Goal: Task Accomplishment & Management: Use online tool/utility

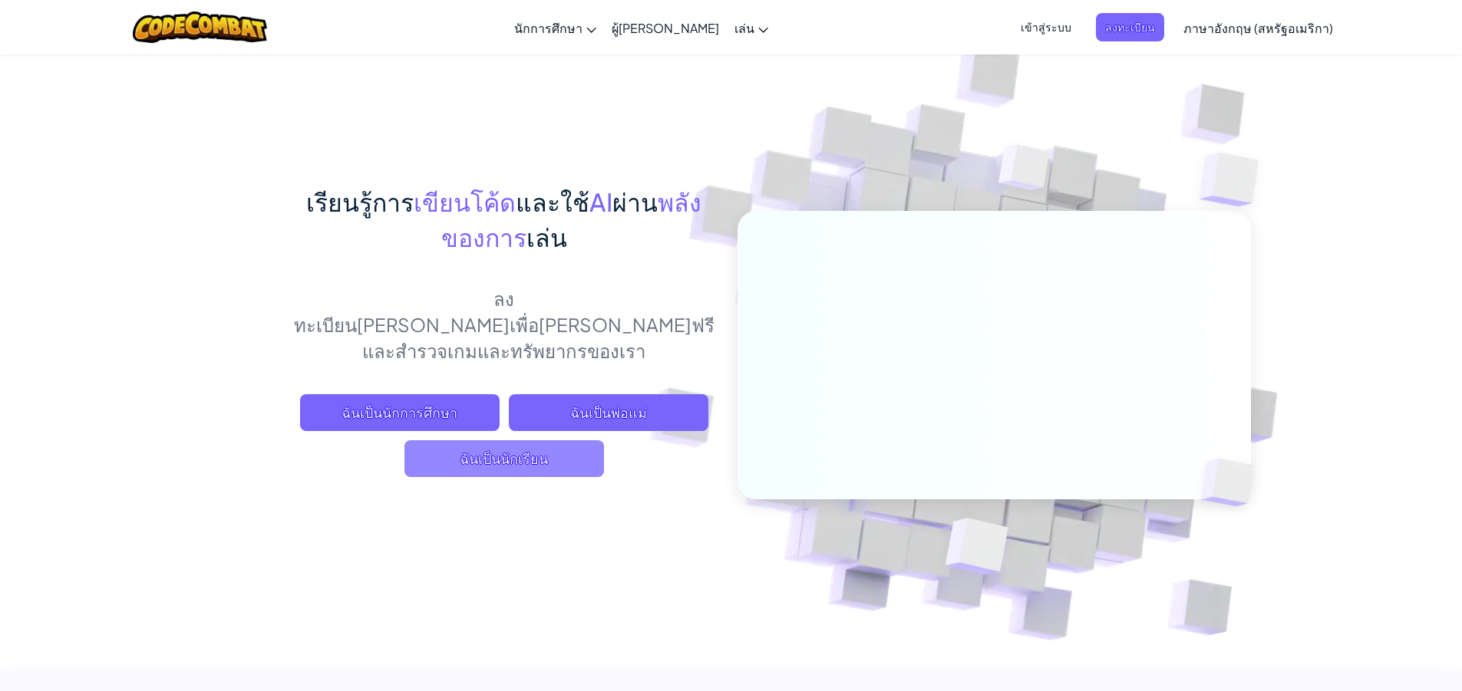
click at [464, 468] on font "ฉันเป็นนักเรียน" at bounding box center [504, 459] width 88 height 18
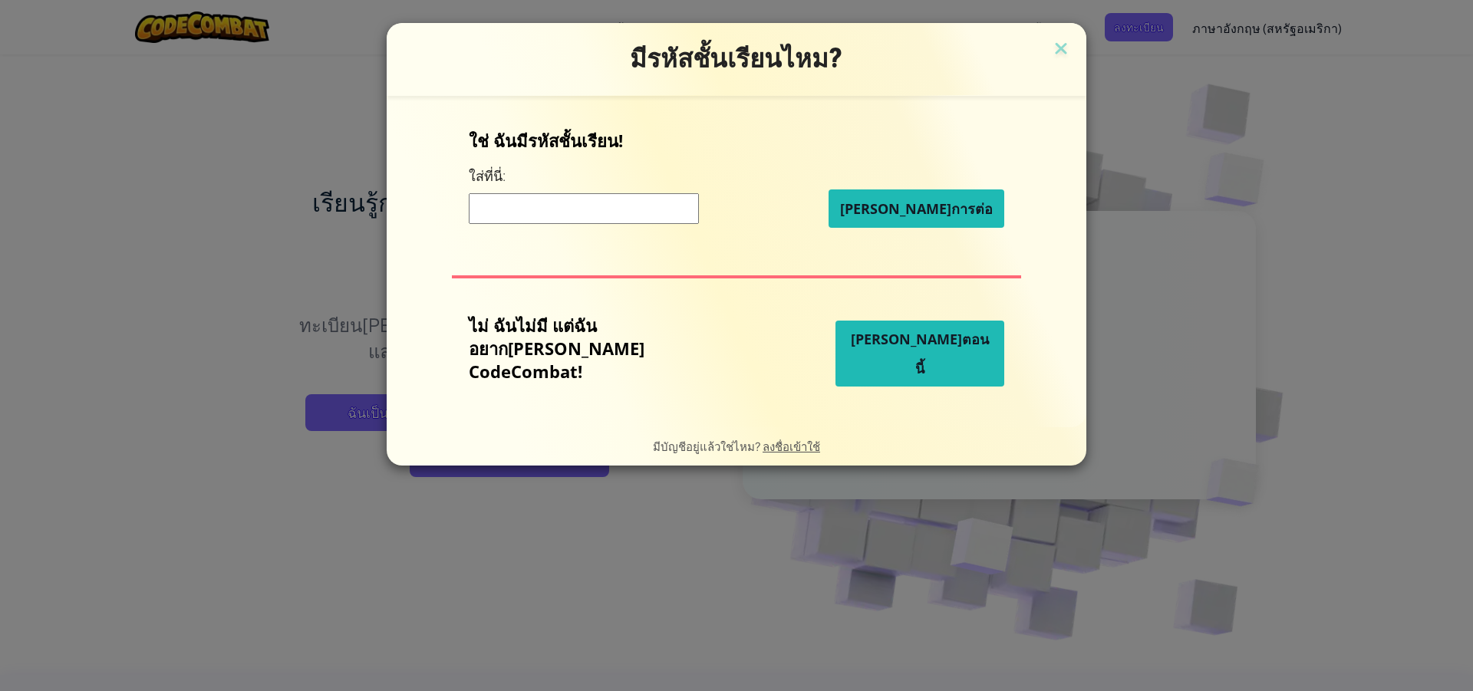
click at [600, 224] on input at bounding box center [584, 208] width 230 height 31
click at [898, 356] on font "[PERSON_NAME]ตอนนี้" at bounding box center [920, 354] width 138 height 48
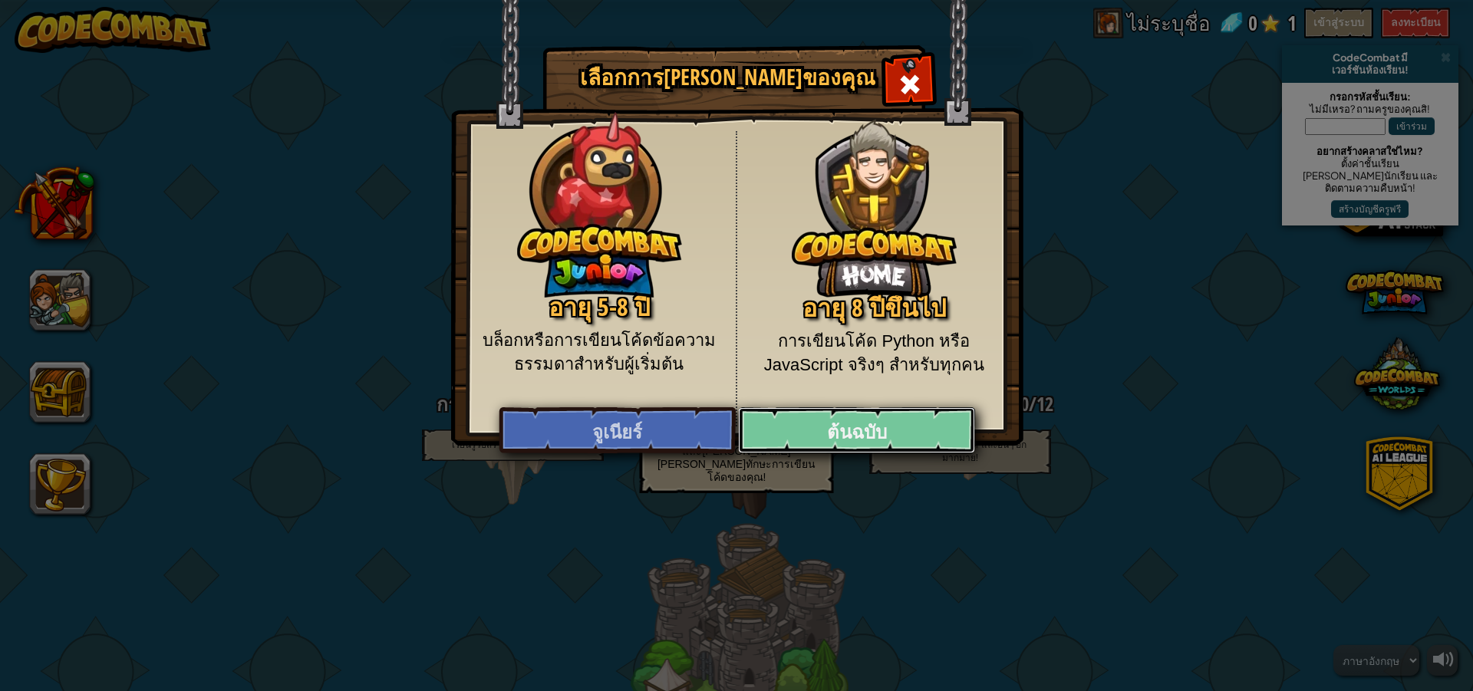
click at [843, 444] on font "ต้นฉบับ" at bounding box center [857, 432] width 60 height 25
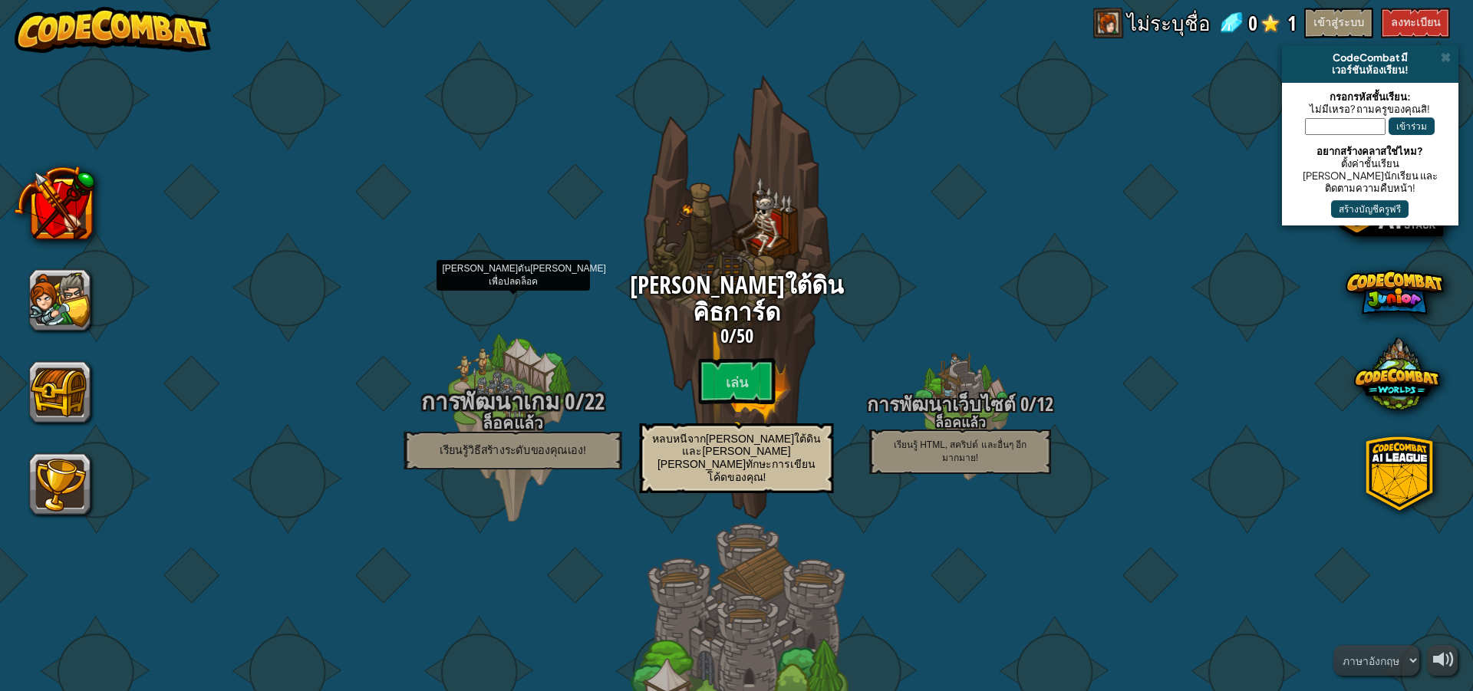
click at [568, 427] on h4 "ล็อคแล้ว" at bounding box center [513, 423] width 292 height 18
click at [493, 394] on font "การพัฒนาเกม" at bounding box center [490, 401] width 138 height 31
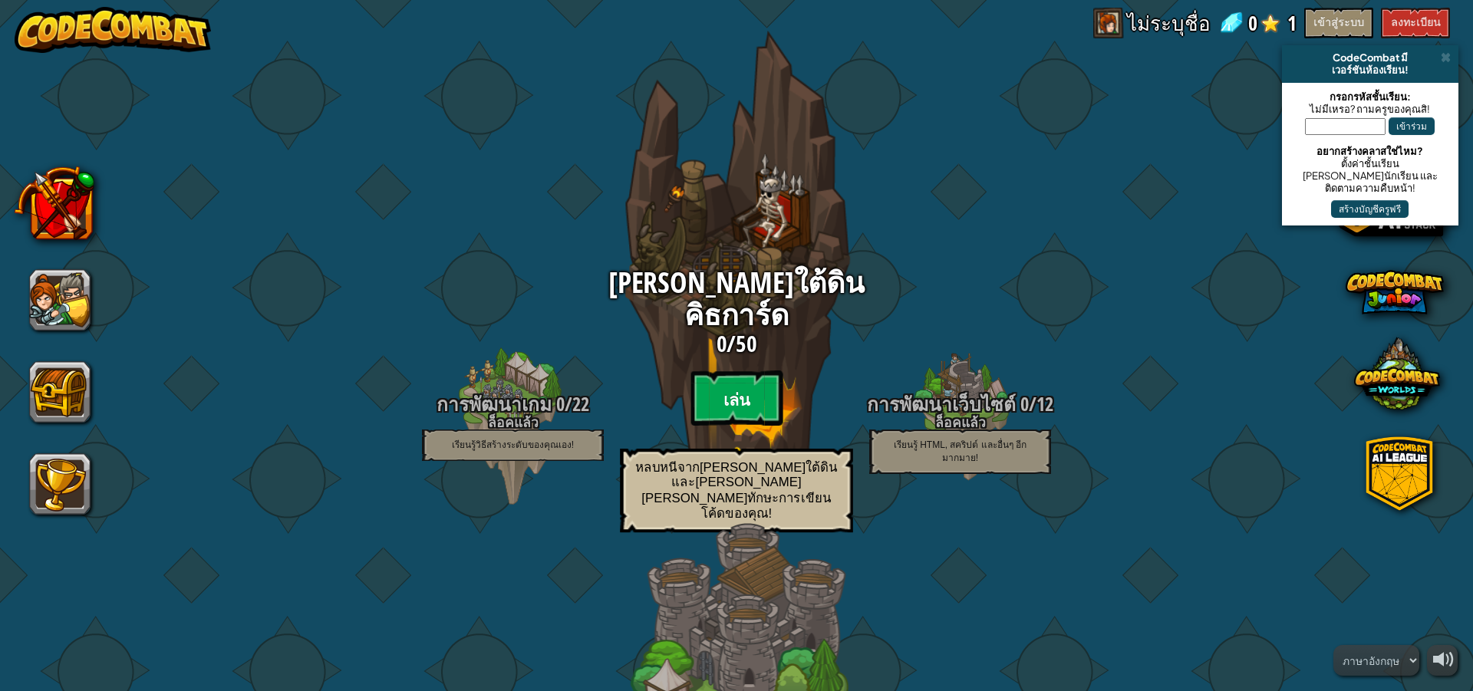
click at [740, 388] on font "เล่น" at bounding box center [737, 399] width 27 height 23
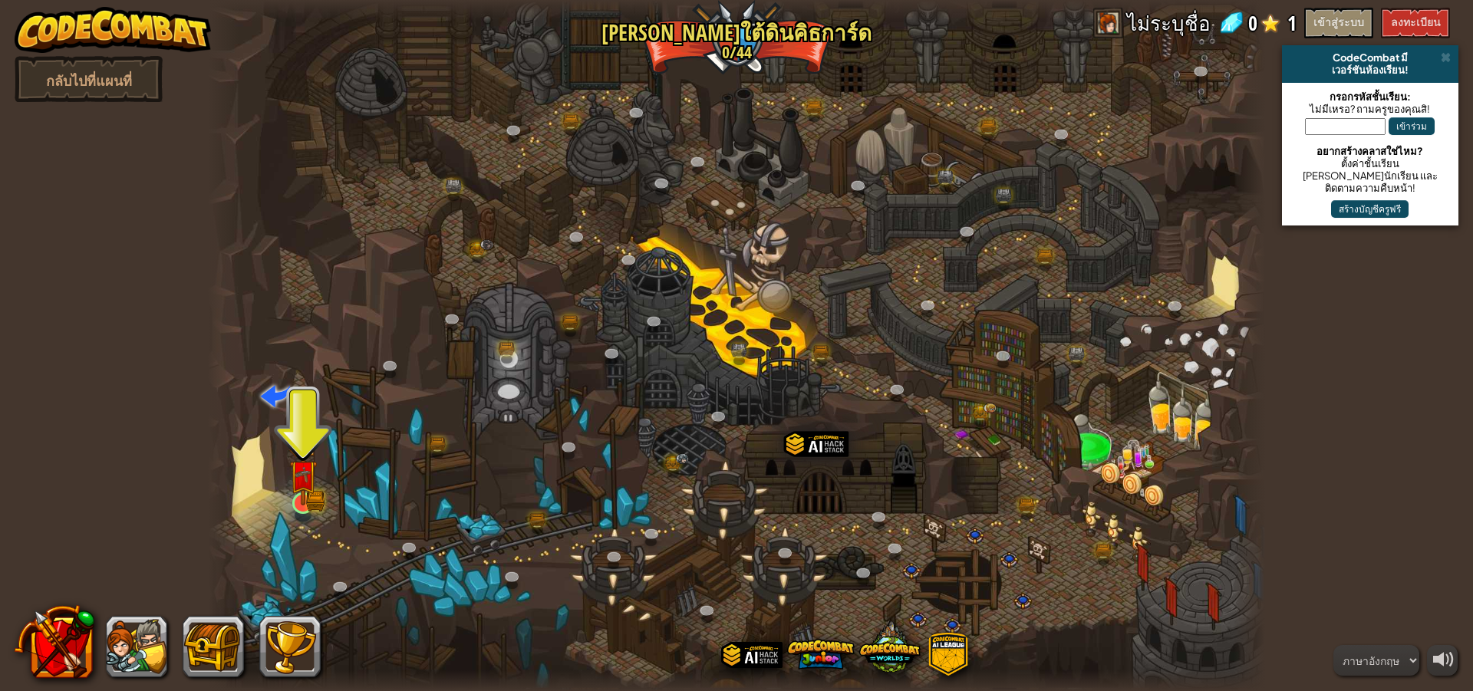
drag, startPoint x: 318, startPoint y: 476, endPoint x: 303, endPoint y: 503, distance: 30.6
click at [305, 500] on div "[PERSON_NAME] (ล็อค) ความท้าทาย: รวบรวมทองคำให้ได้มากที่สุดโดยใช้ทักษะการเขียนโ…" at bounding box center [736, 345] width 1057 height 691
click at [303, 503] on img at bounding box center [303, 475] width 28 height 62
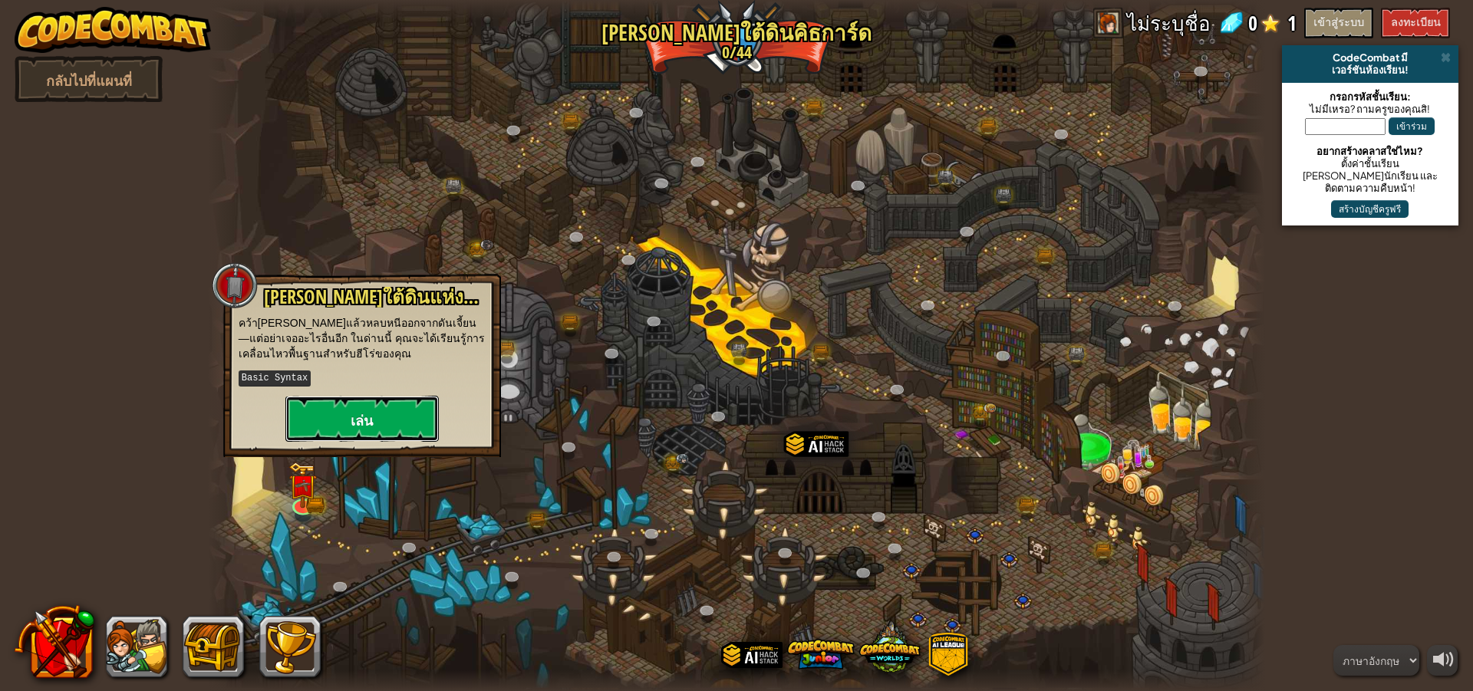
click at [343, 420] on button "เล่น" at bounding box center [361, 419] width 153 height 46
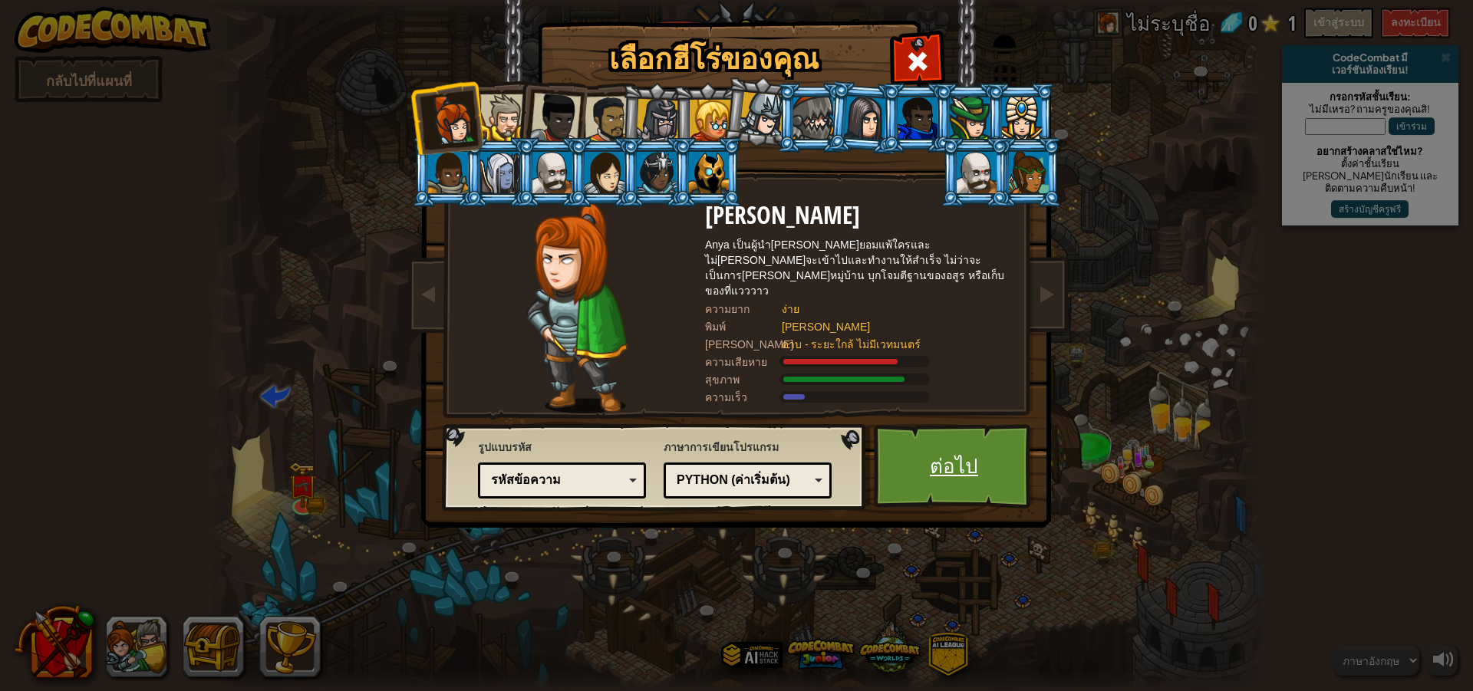
click at [924, 447] on link "ต่อไป" at bounding box center [954, 466] width 160 height 84
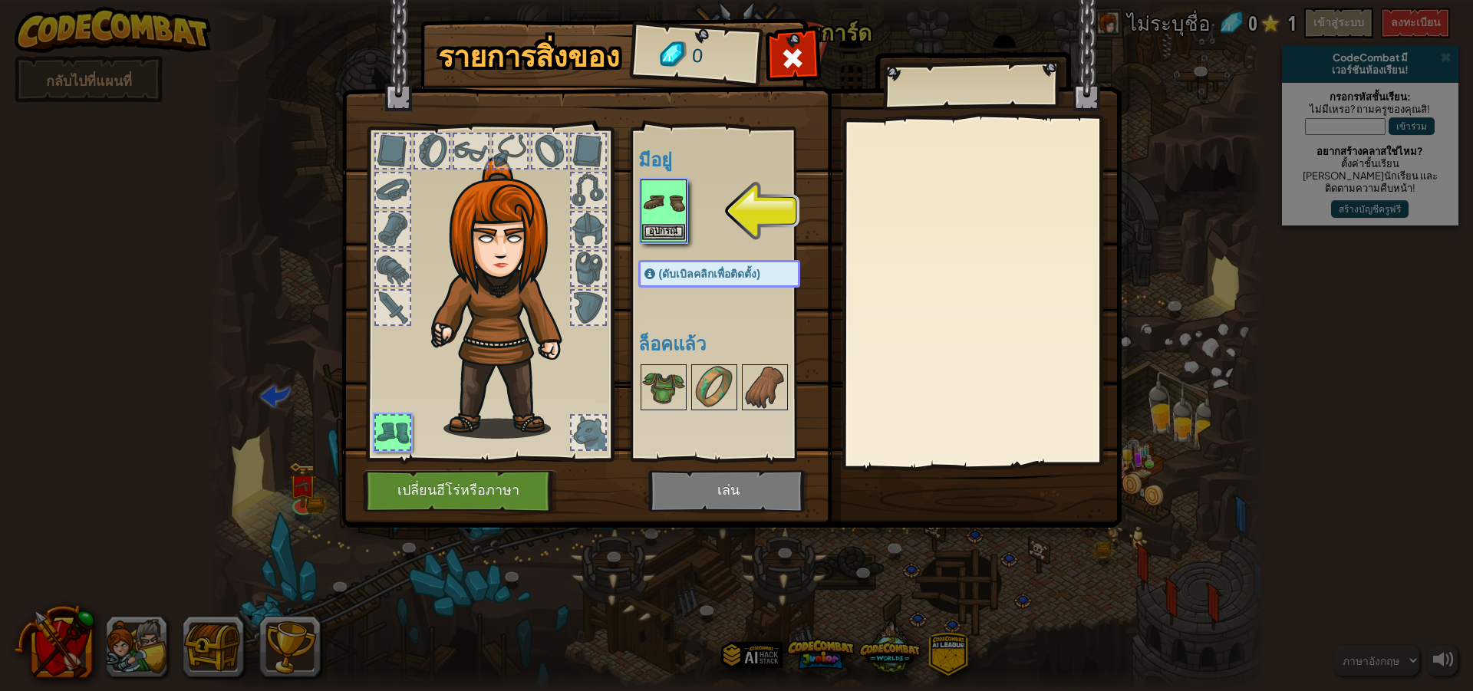
click at [655, 190] on img at bounding box center [663, 202] width 43 height 43
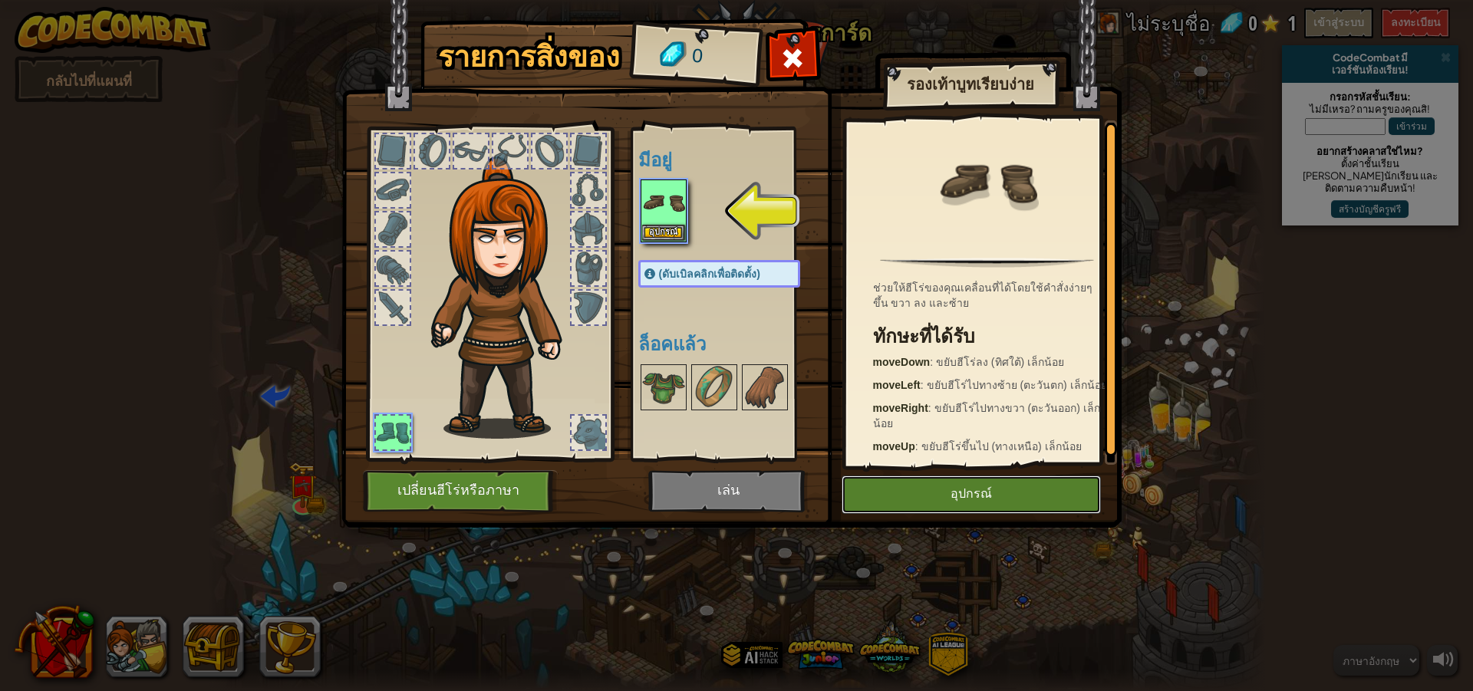
click at [958, 493] on font "อุปกรณ์" at bounding box center [971, 494] width 41 height 13
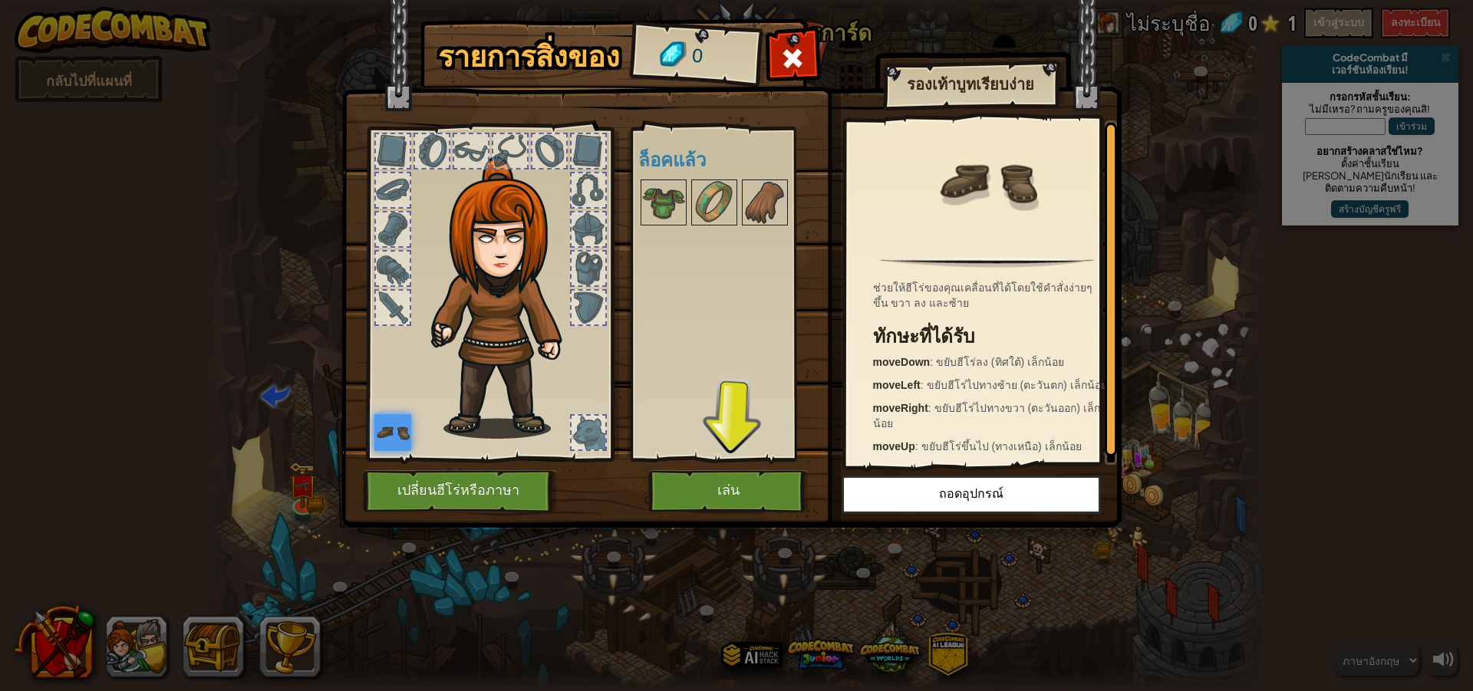
click at [796, 531] on div "รายการสิ่งของ 0 มีอยู่ อุปกรณ์ (ดับเบิลคลิกเพื่อติดตั้ง) ล็อคแล้ว รองเท้าบูทเรี…" at bounding box center [736, 345] width 1473 height 691
click at [771, 488] on button "เล่น" at bounding box center [728, 491] width 160 height 42
click at [771, 2] on body "ขับเคลื่อนโดย กลับไปที่แผนที่ CodeCombat มี เวอร์ชันห้องเรียน! กรอกรหัสชั้นเรีย…" at bounding box center [736, 1] width 1473 height 2
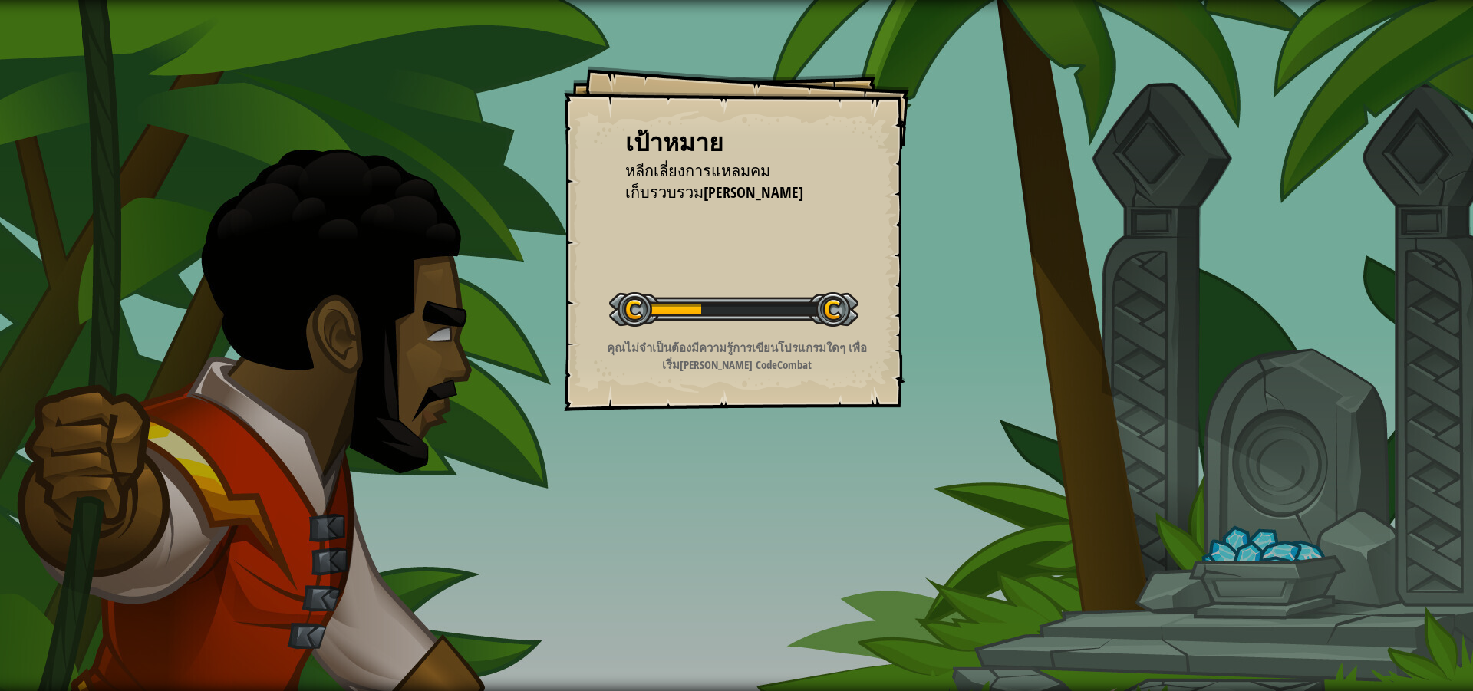
click at [550, 236] on div "เป้าหมาย หลีกเลี่ยงการแหลมคม เก็บรวบรวม[PERSON_NAME] ระดับเริ่มต้น เกิดข้อผิดพล…" at bounding box center [736, 345] width 1473 height 691
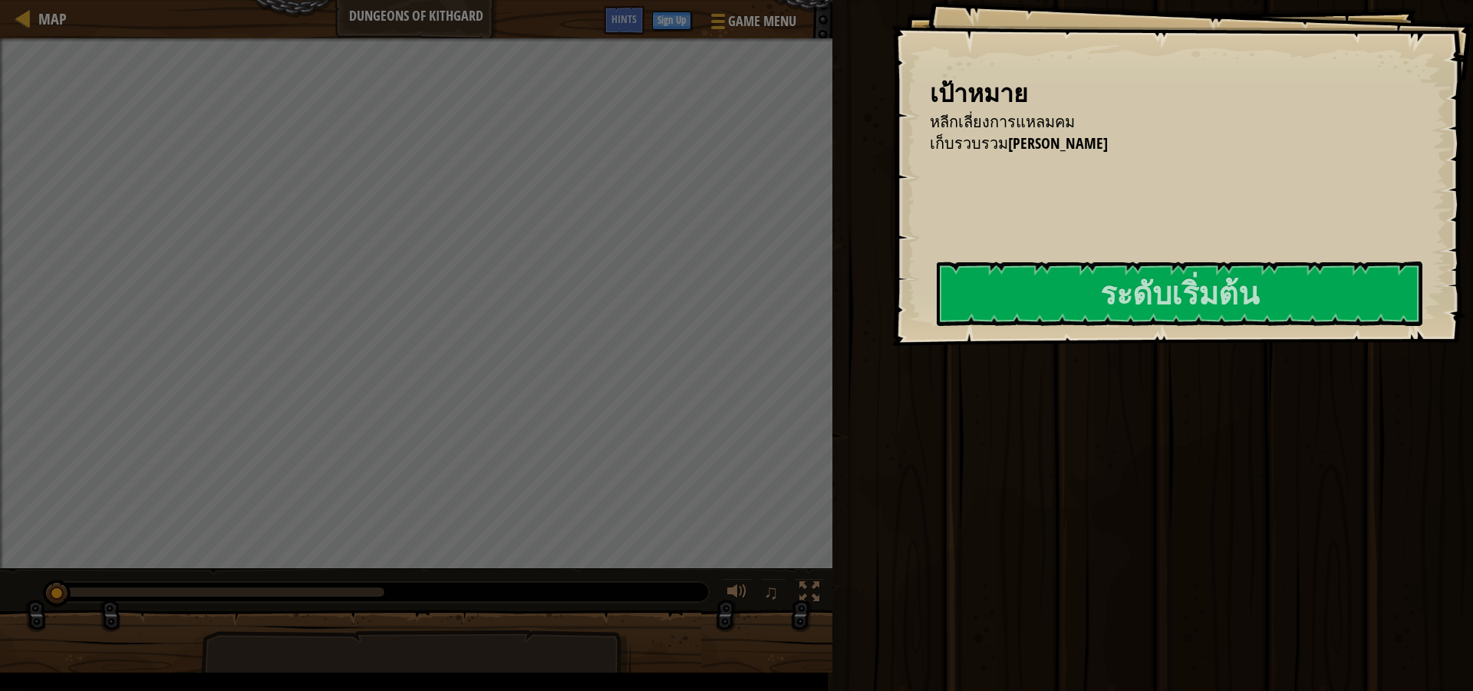
click at [892, 272] on div "เป้าหมาย หลีกเลี่ยงการแหลมคม เก็บรวบรวม[PERSON_NAME] ระดับเริ่มต้น เกิดข้อผิดพล…" at bounding box center [1183, 173] width 582 height 346
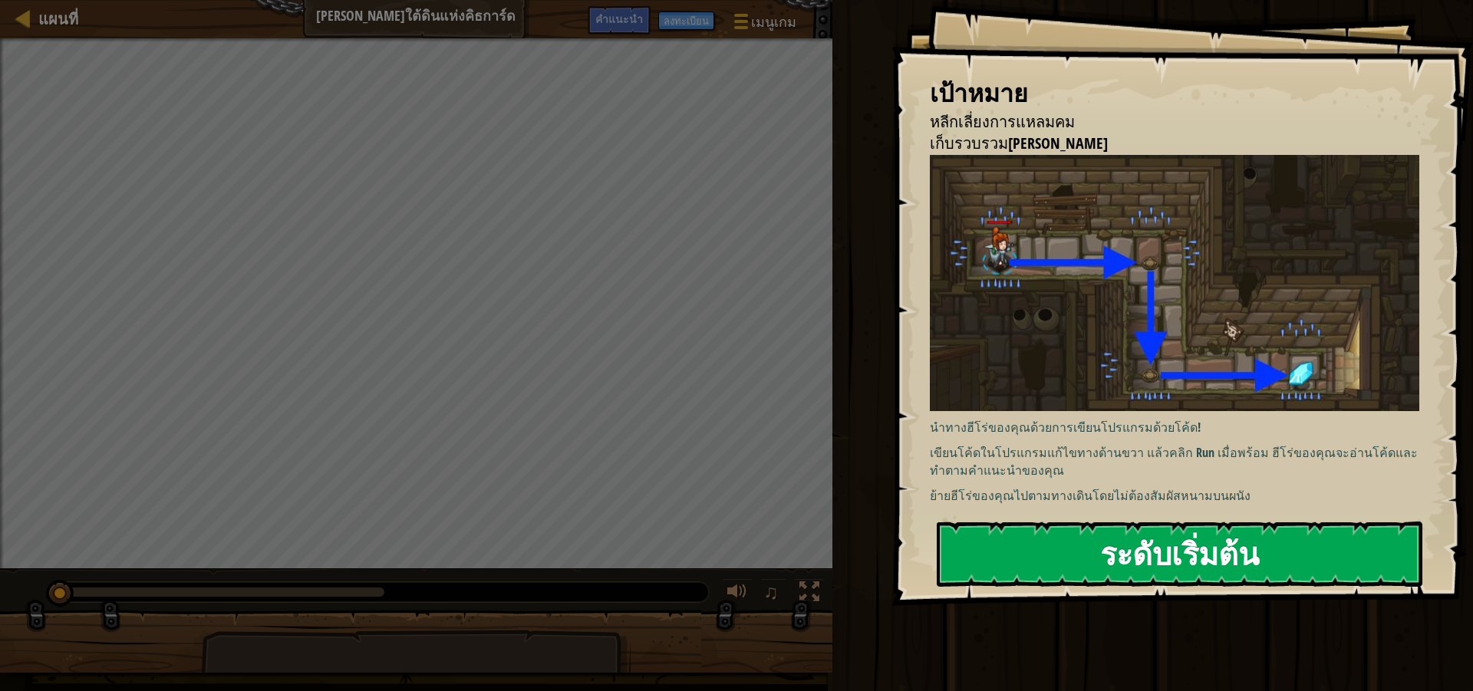
click at [1213, 537] on font "ระดับเริ่มต้น" at bounding box center [1179, 553] width 159 height 41
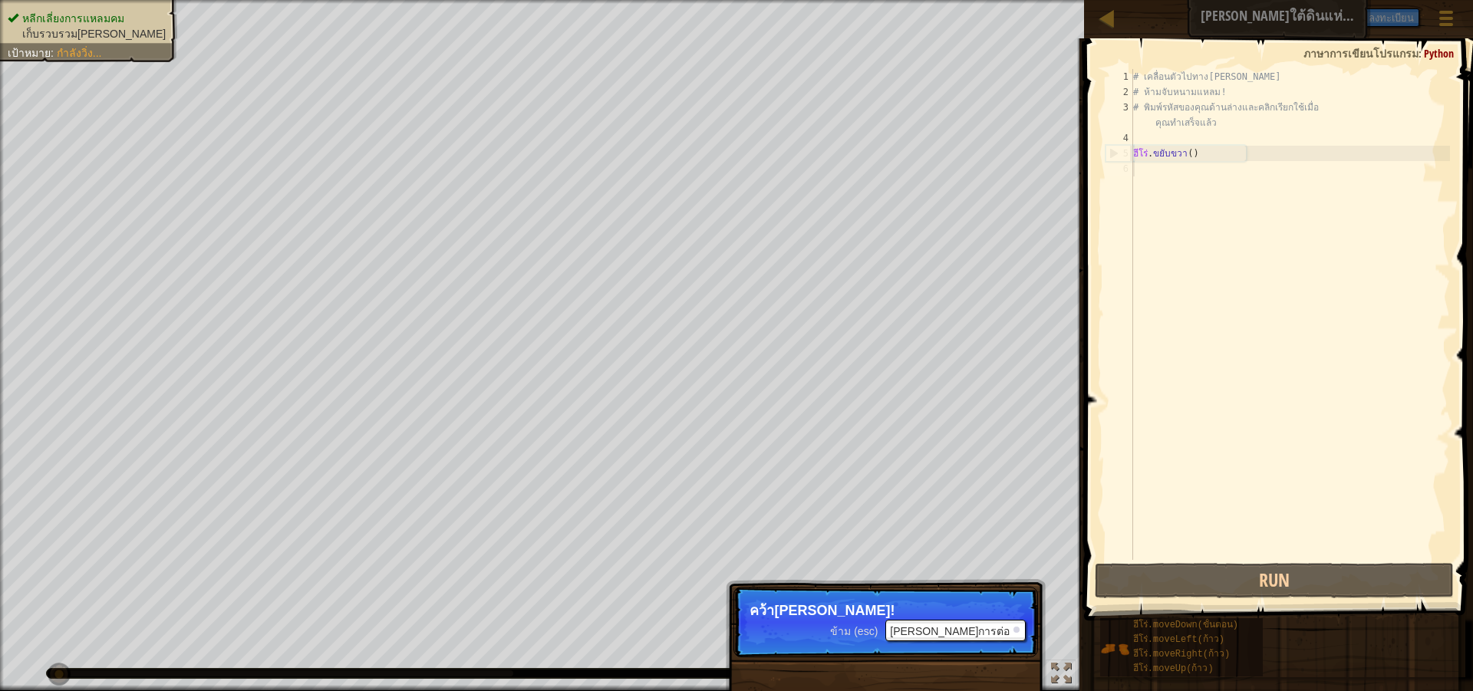
click at [935, 595] on p "ข้าม (esc) [PERSON_NAME]การต่อ คว้า[PERSON_NAME]!" at bounding box center [886, 622] width 305 height 71
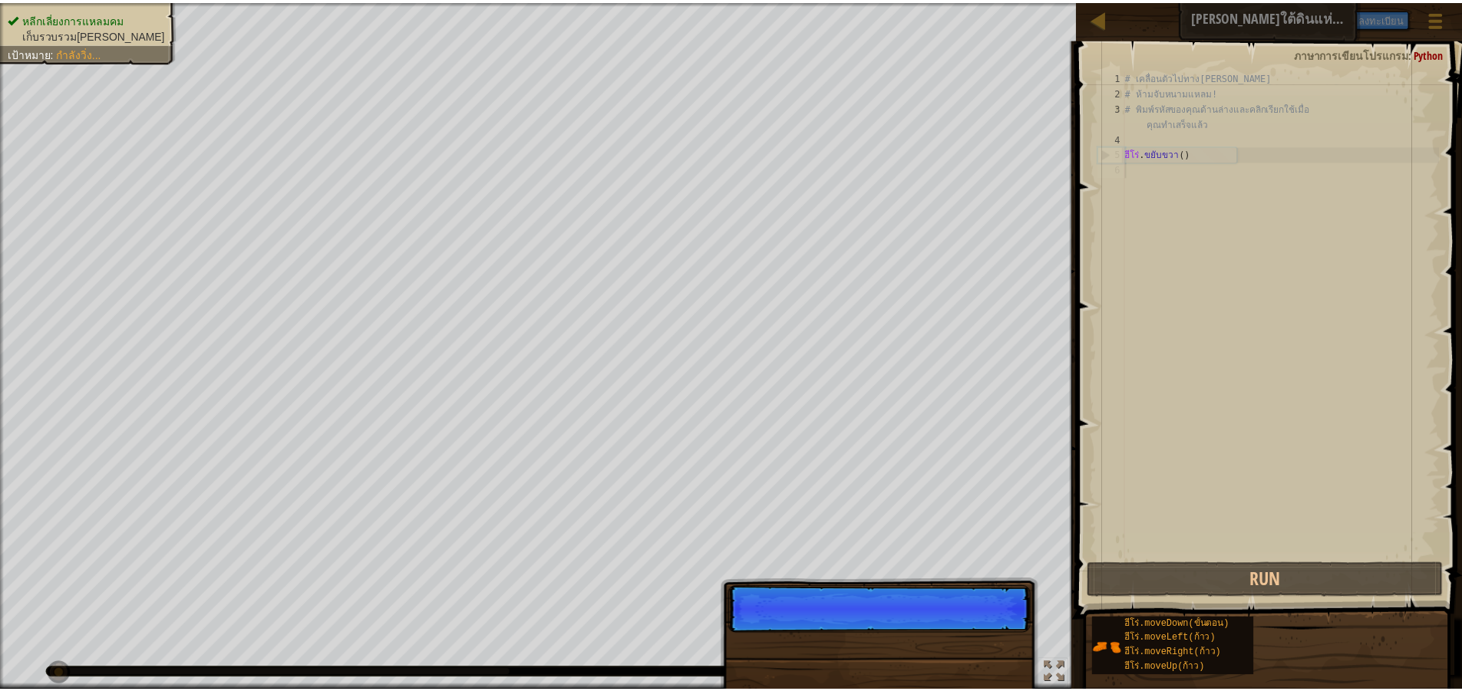
scroll to position [7, 0]
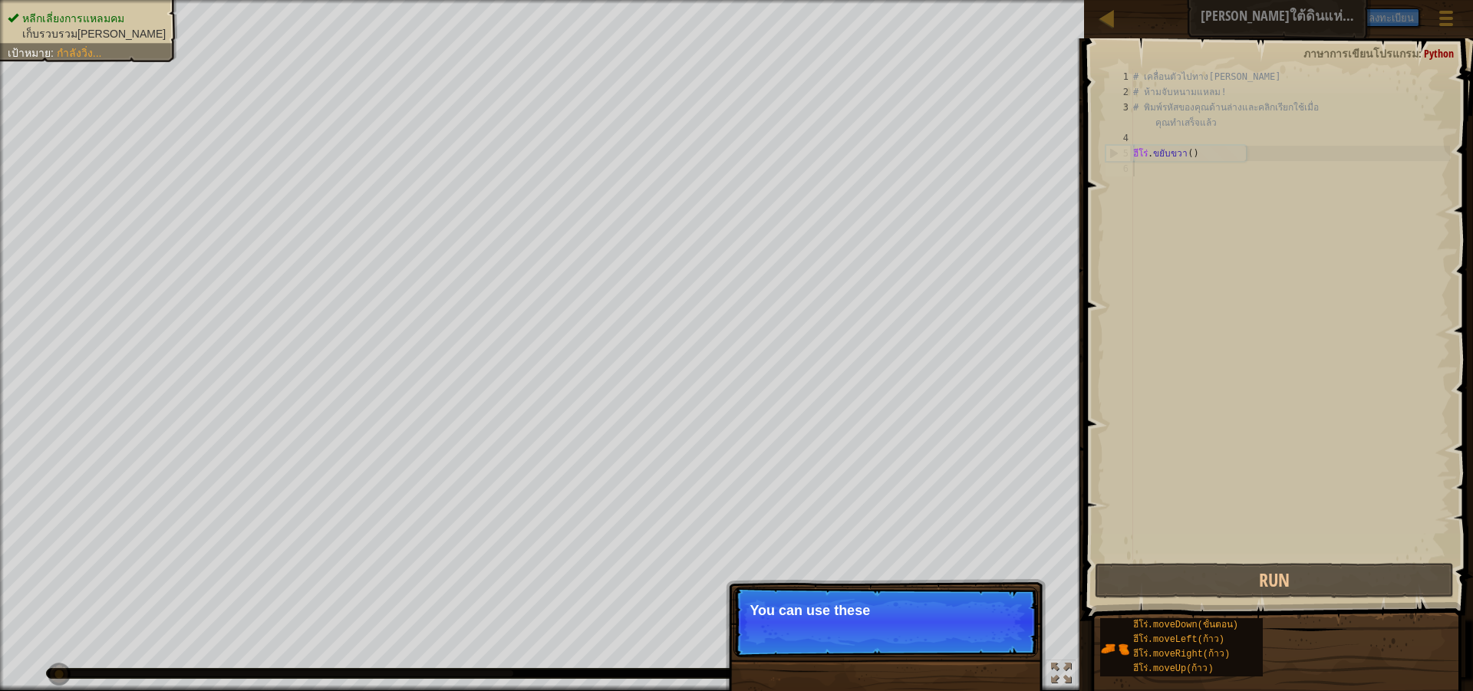
click at [948, 631] on p "Skip (esc) Continue You can use these" at bounding box center [886, 622] width 305 height 71
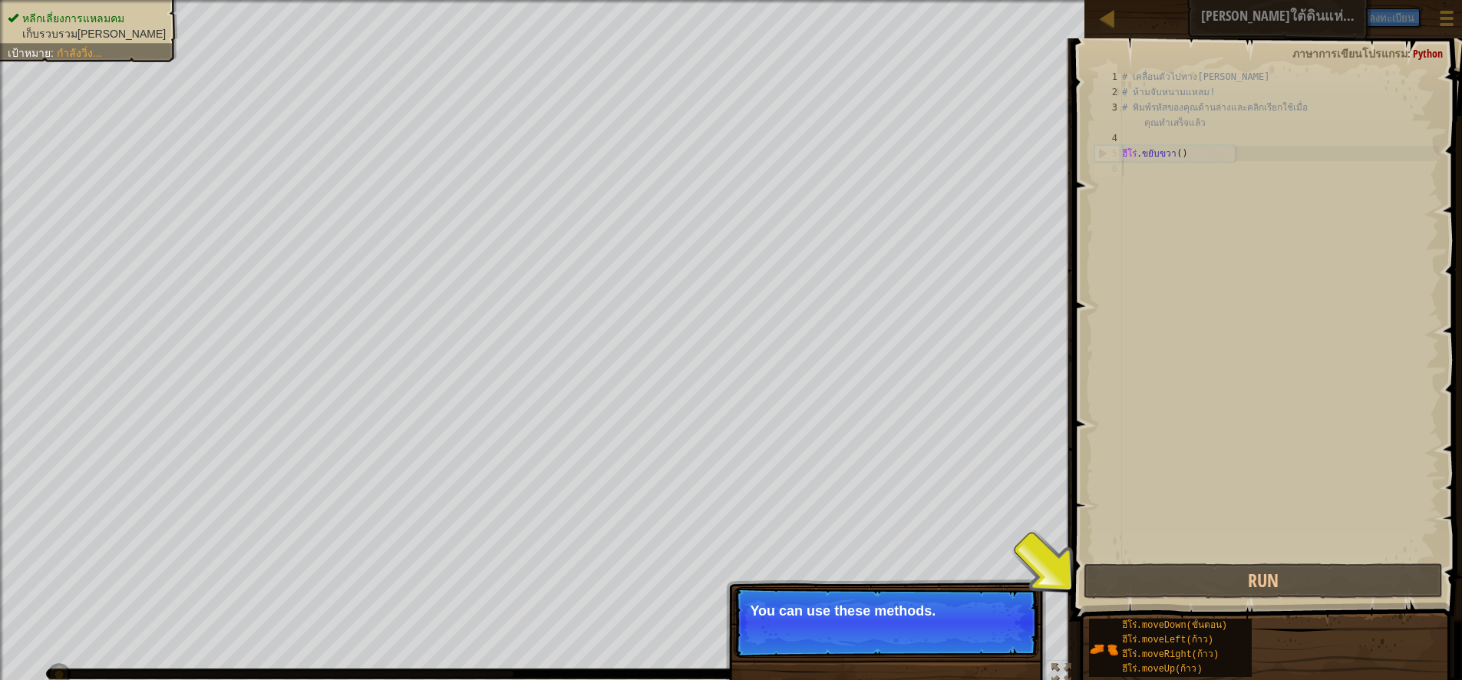
click at [935, 606] on p "You can use these methods." at bounding box center [886, 610] width 272 height 15
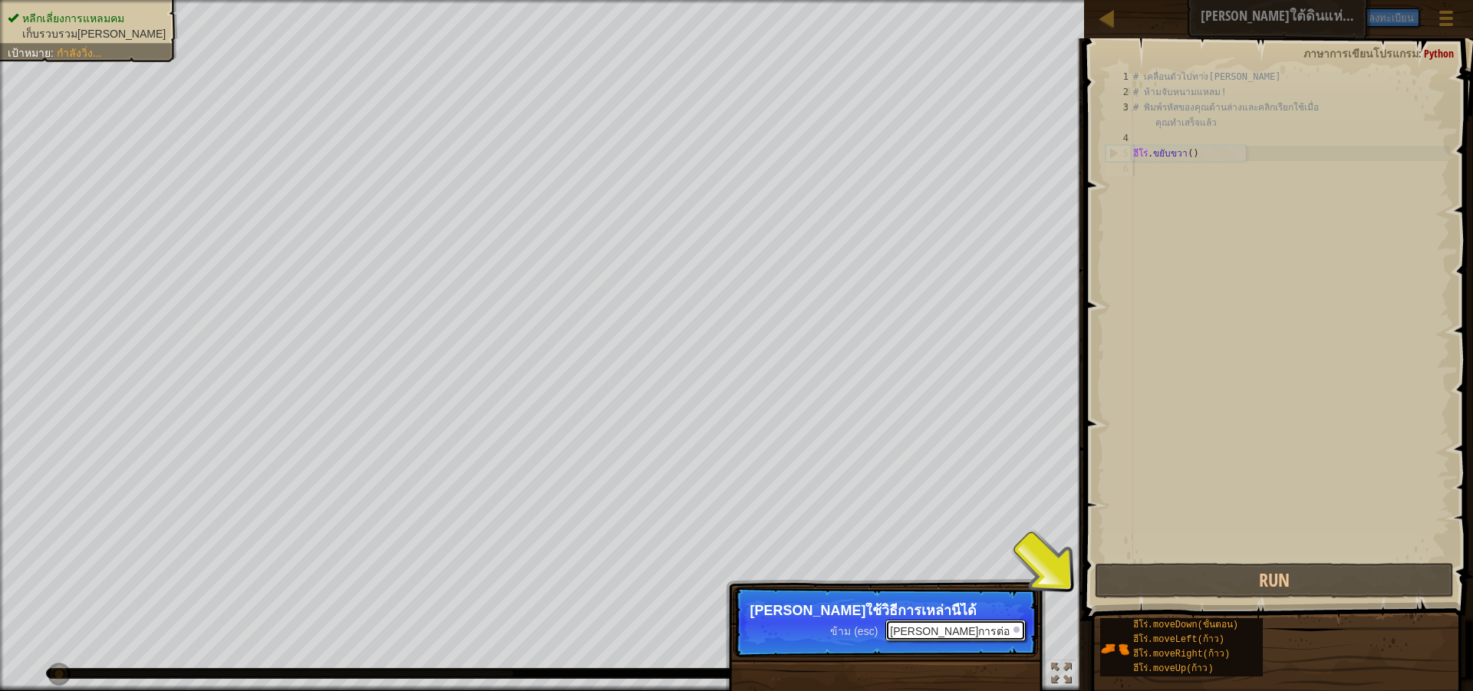
click at [995, 629] on font "[PERSON_NAME]การต่อ" at bounding box center [950, 631] width 120 height 12
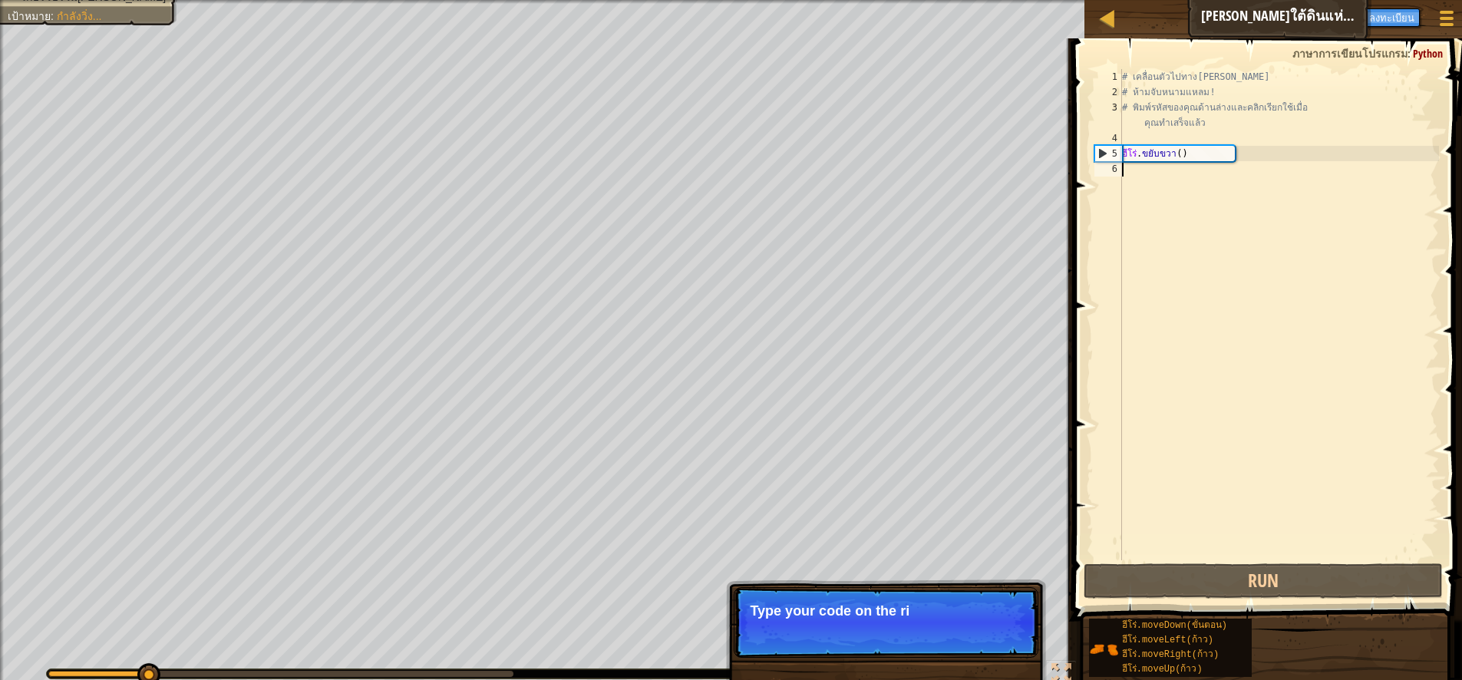
click at [1013, 625] on p "Skip (esc) Continue Type your code on the ri" at bounding box center [886, 622] width 305 height 71
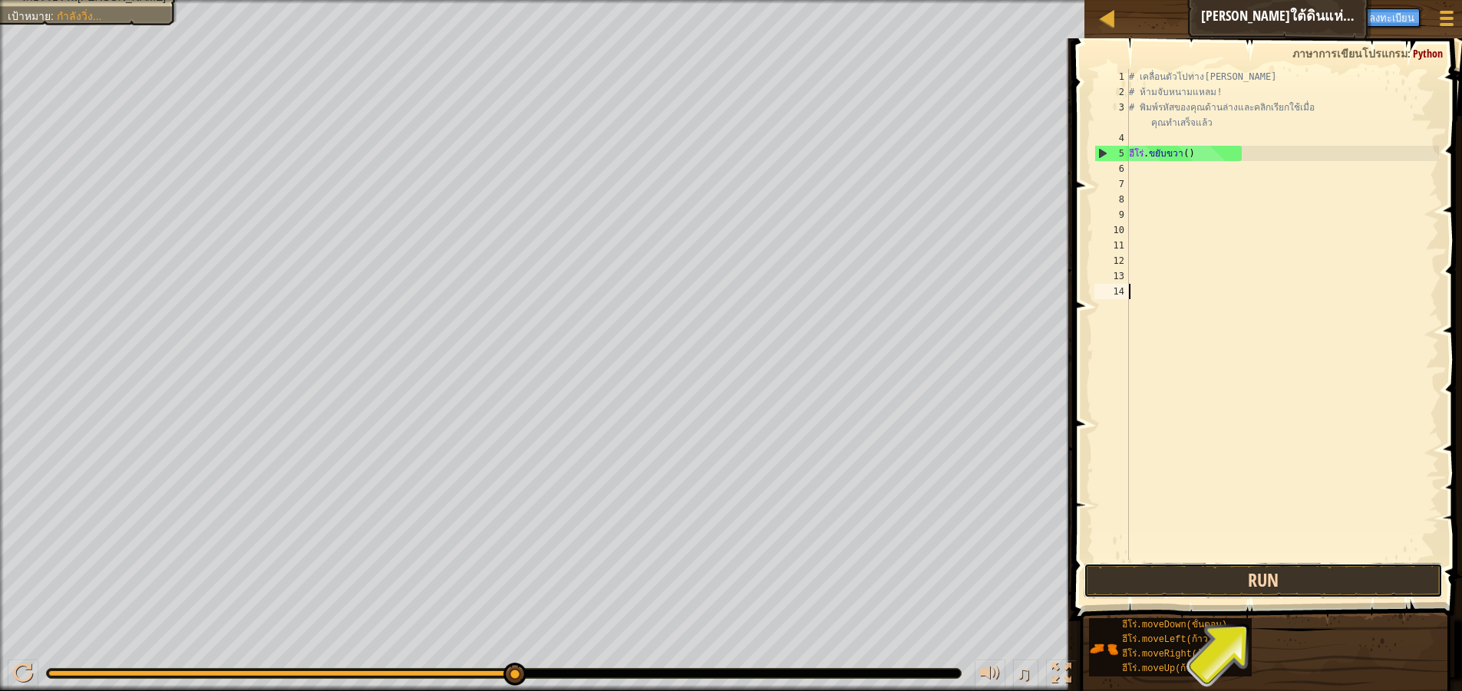
click at [1301, 590] on button "Run" at bounding box center [1262, 580] width 359 height 35
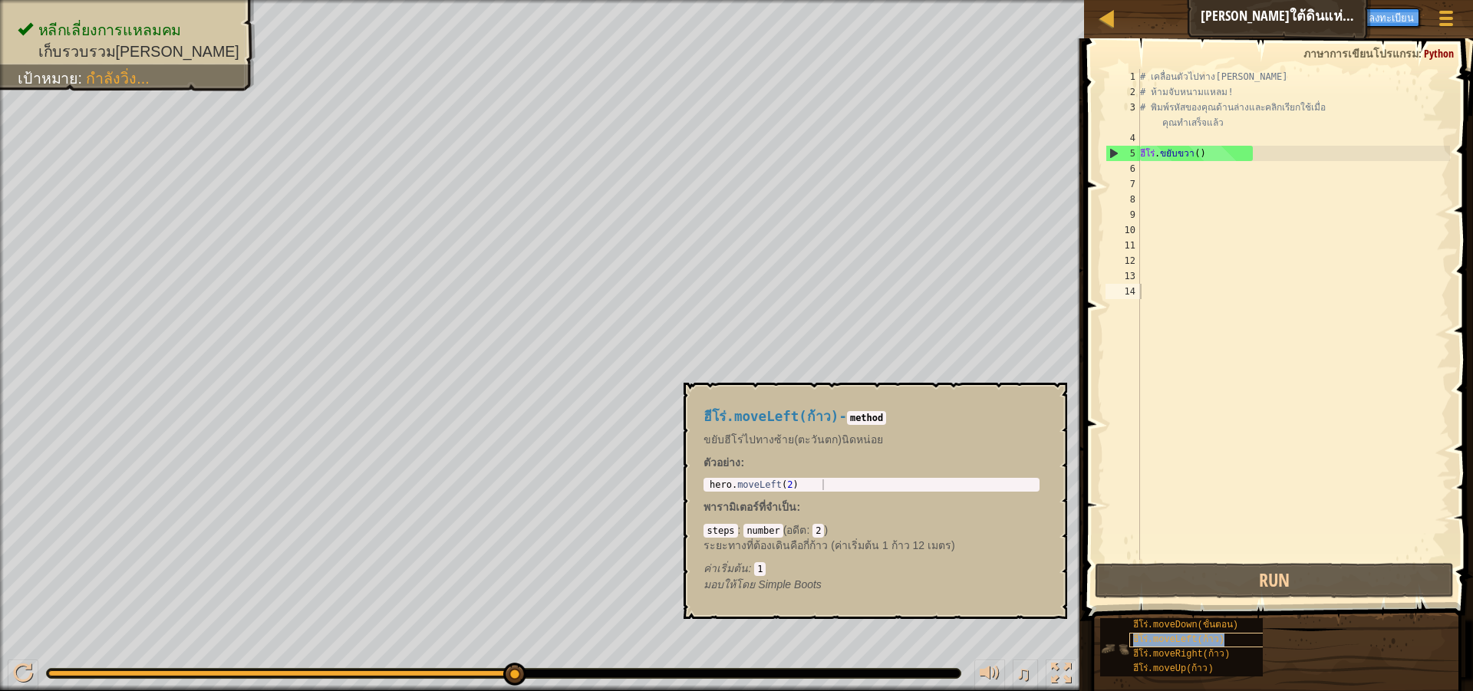
click at [1205, 641] on font "ฮีโร่.moveLeft(ก้าว)" at bounding box center [1178, 640] width 91 height 11
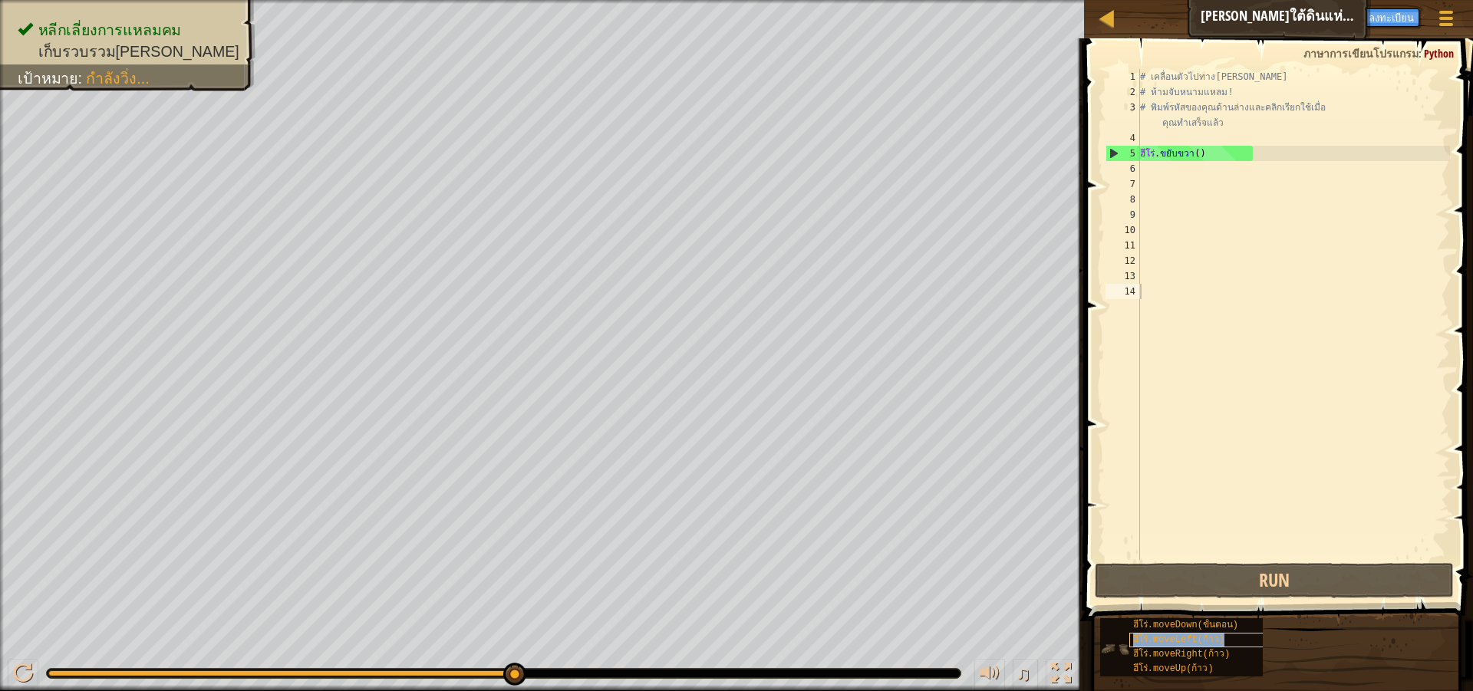
click at [1205, 641] on font "ฮีโร่.moveLeft(ก้าว)" at bounding box center [1178, 640] width 91 height 11
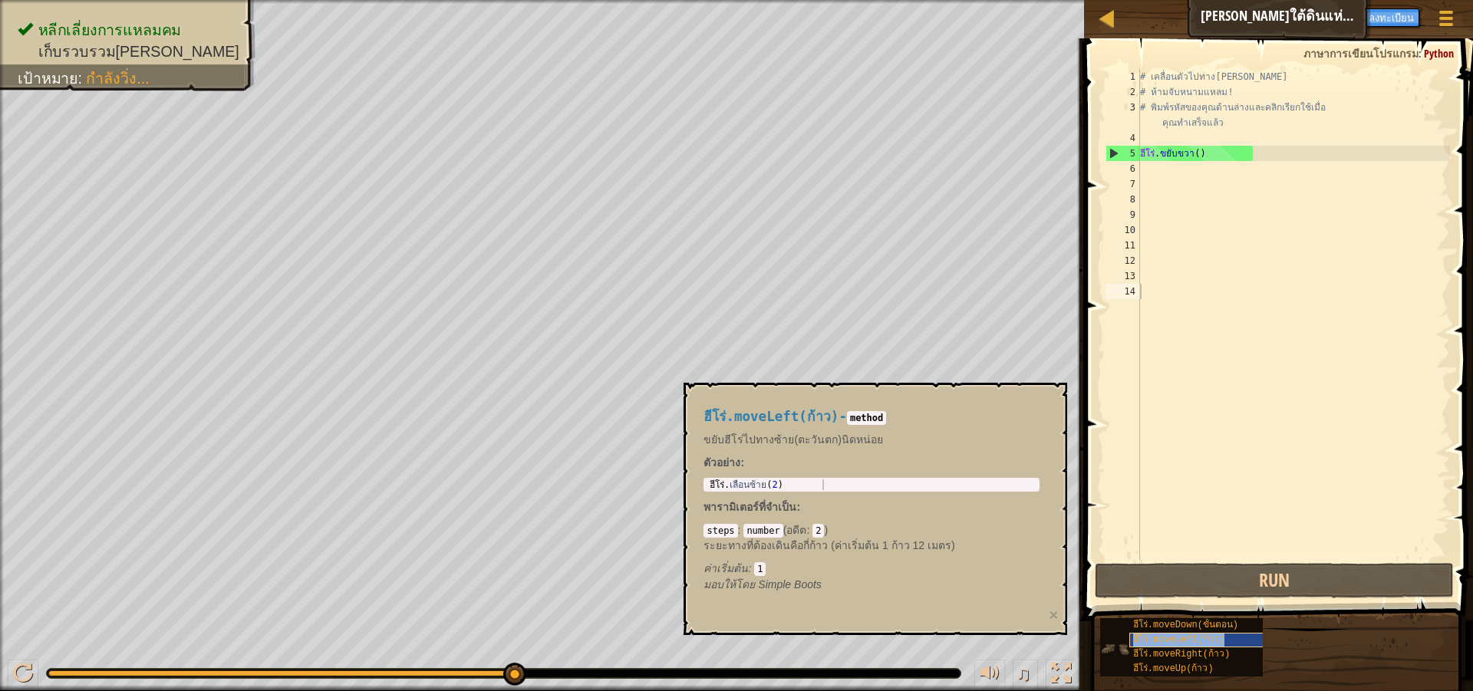
click at [1205, 641] on font "ฮีโร่.moveLeft(ก้าว)" at bounding box center [1178, 640] width 91 height 11
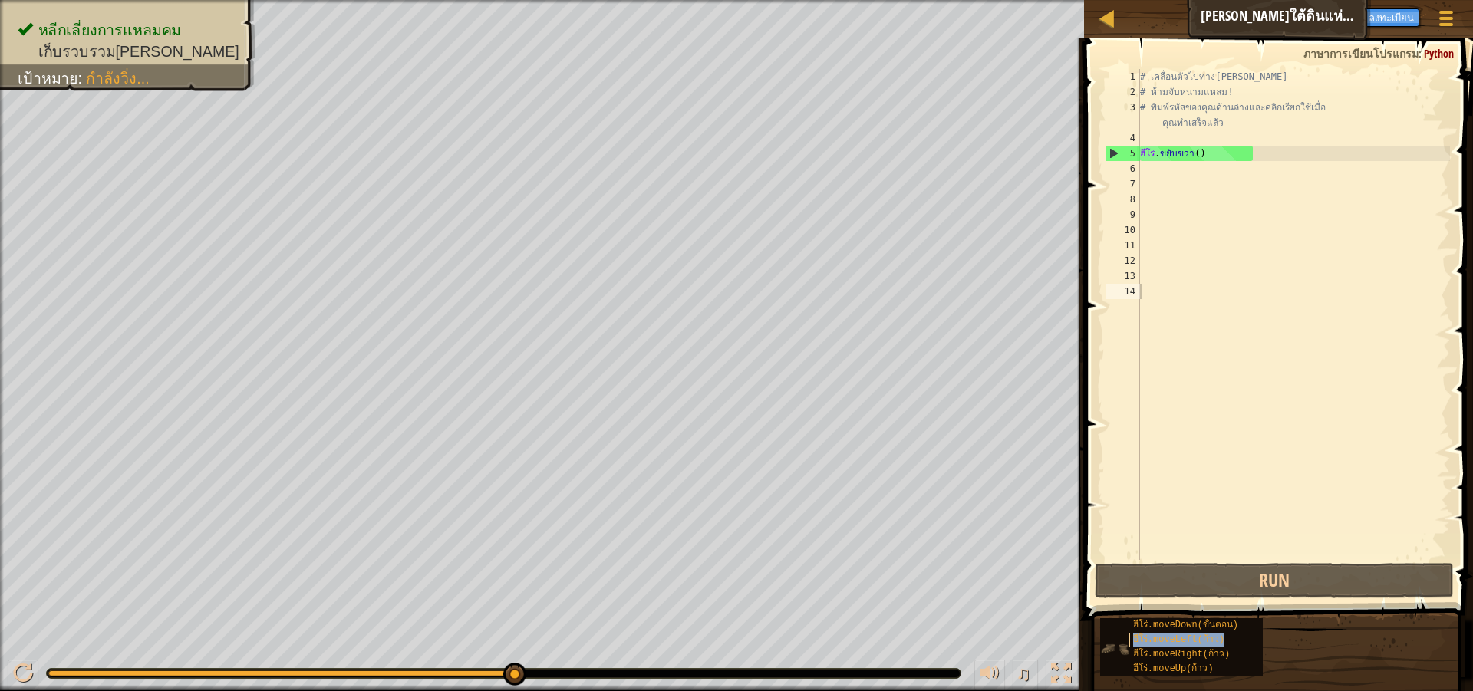
click at [1205, 641] on font "ฮีโร่.moveLeft(ก้าว)" at bounding box center [1178, 640] width 91 height 11
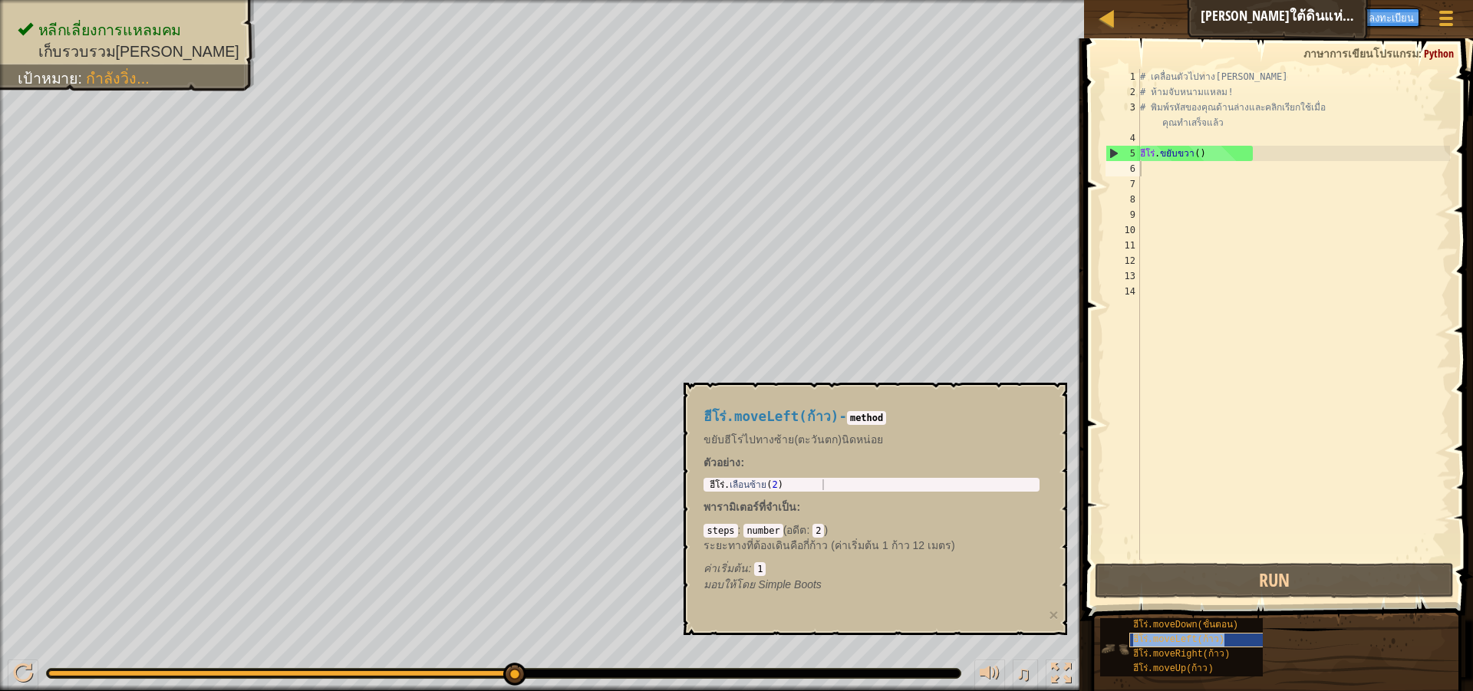
type textarea "ฮีโร่.moveLeft(ก้าว)"
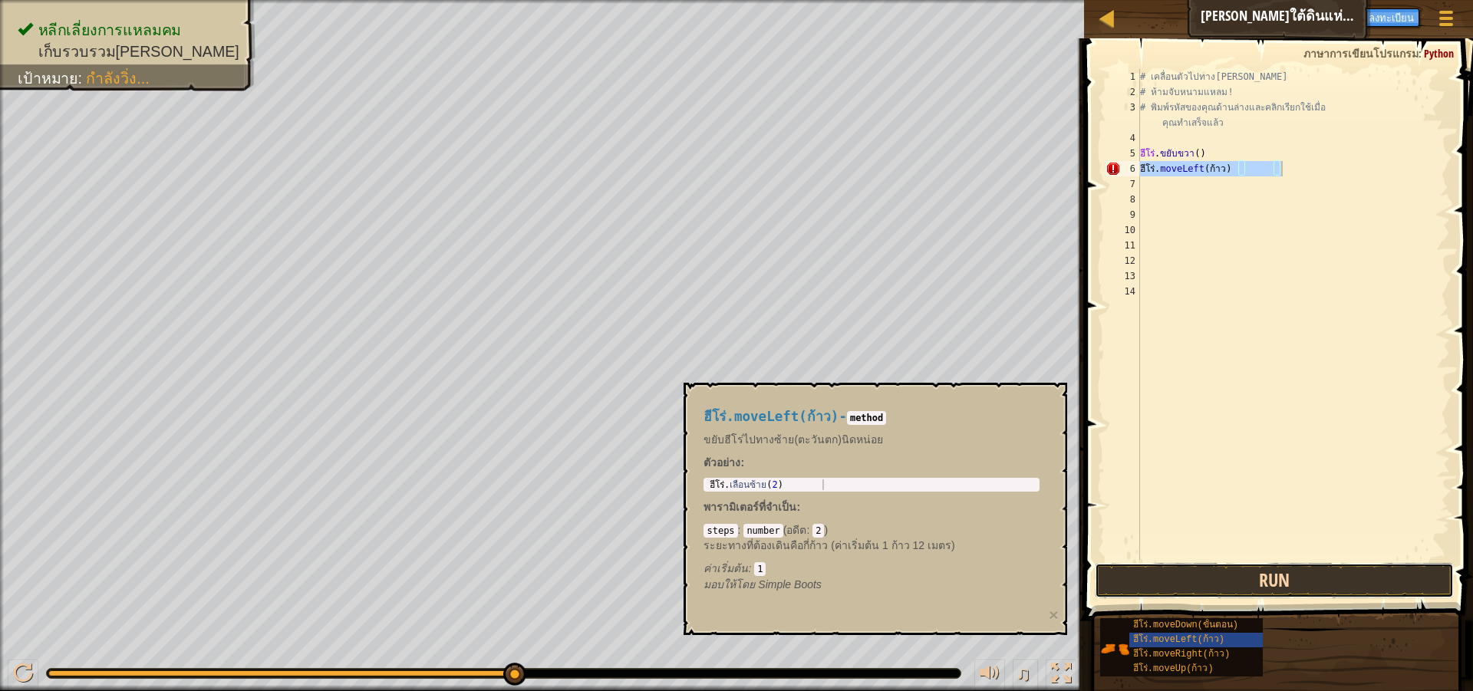
click at [1176, 589] on button "Run" at bounding box center [1274, 580] width 359 height 35
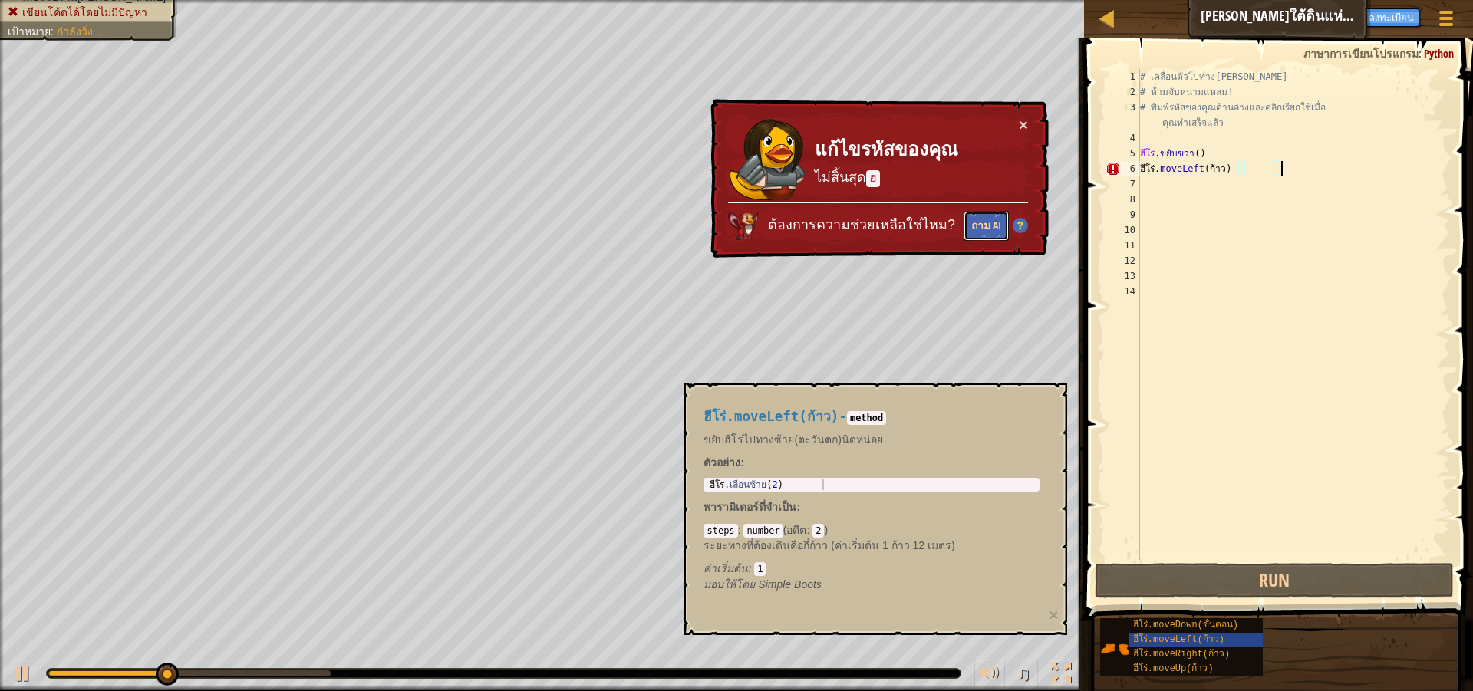
click at [979, 226] on font "ถาม AI" at bounding box center [986, 225] width 30 height 15
